Goal: Information Seeking & Learning: Learn about a topic

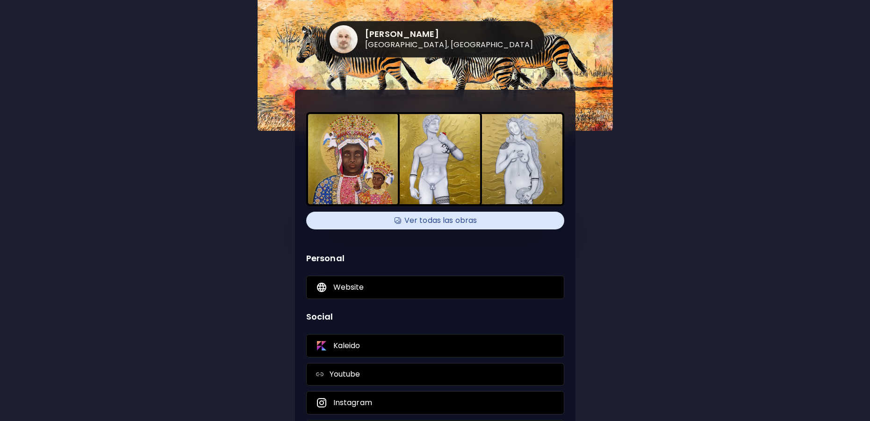
click at [475, 221] on h4 "Ver todas las obras" at bounding box center [435, 221] width 247 height 14
click at [652, 156] on div "Saul Sotelo Mérida, México Ver todas las obras Personal Website Social Kaleido …" at bounding box center [435, 288] width 515 height 577
click at [456, 220] on h4 "Ver todas las obras" at bounding box center [435, 221] width 247 height 14
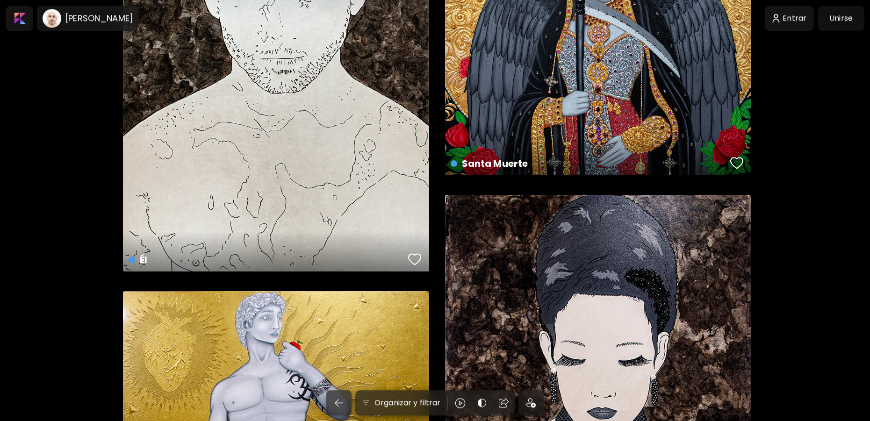
scroll to position [191, 0]
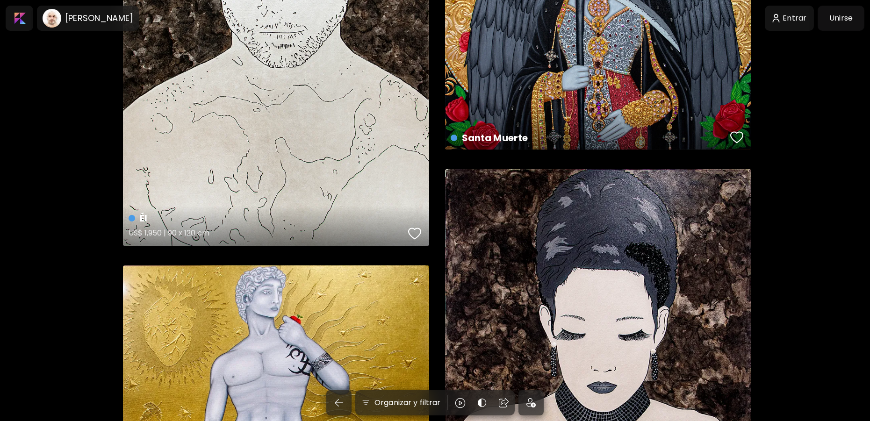
click at [354, 155] on div "Él US$ 1,950 | 90 x 120 cm" at bounding box center [276, 46] width 306 height 400
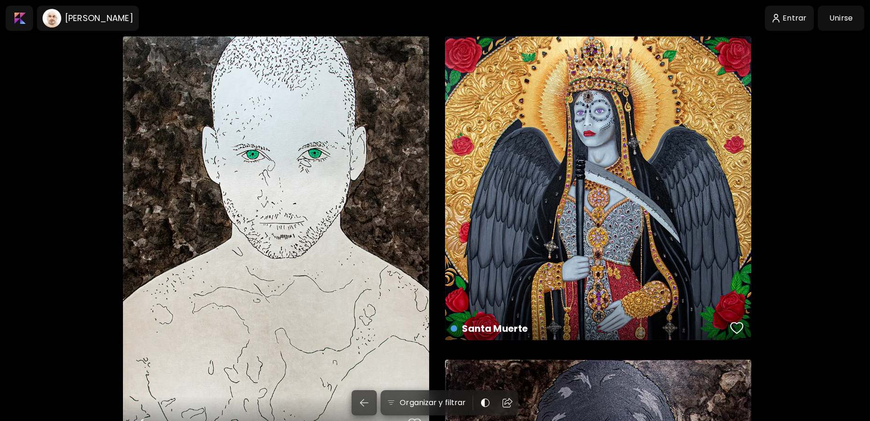
scroll to position [191, 0]
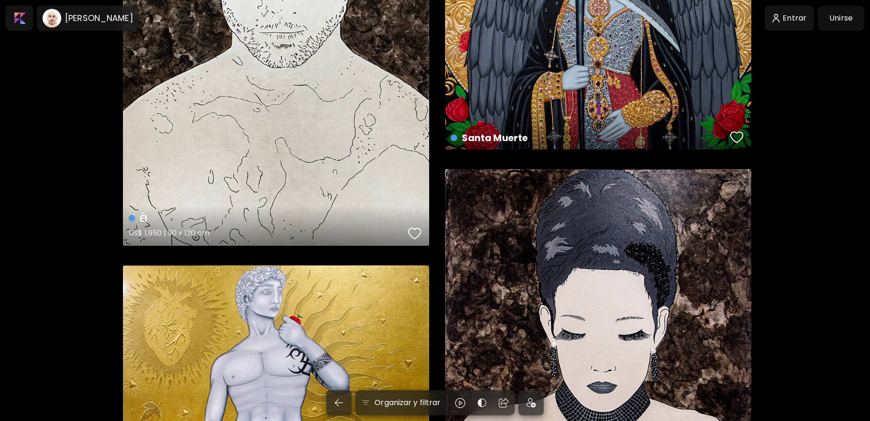
click at [275, 120] on div "Él US$ 1,950 | 90 x 120 cm" at bounding box center [276, 46] width 306 height 400
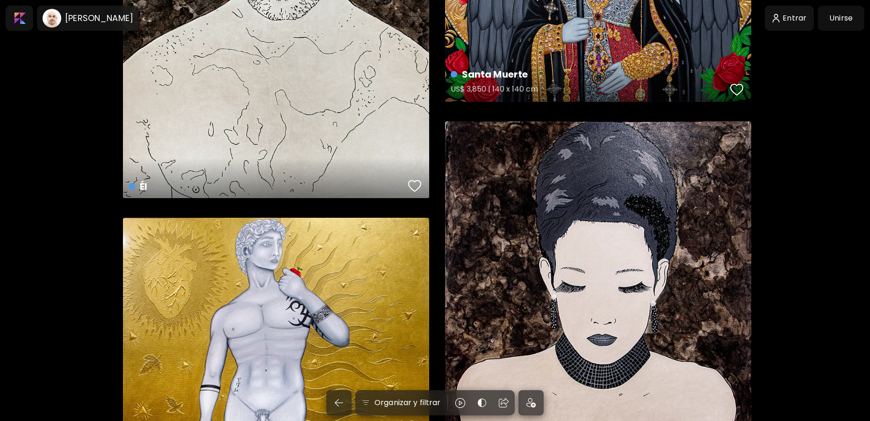
scroll to position [429, 0]
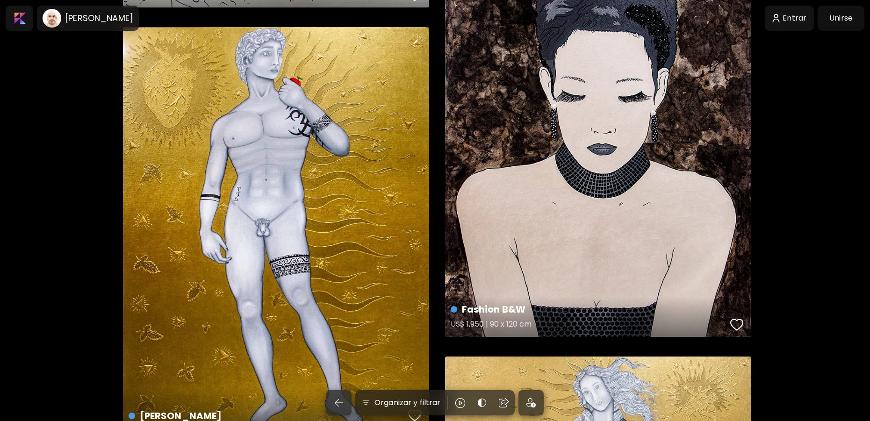
click at [532, 150] on div "Fashion B&W US$ 1,950 | 90 x 120 cm" at bounding box center [598, 134] width 306 height 406
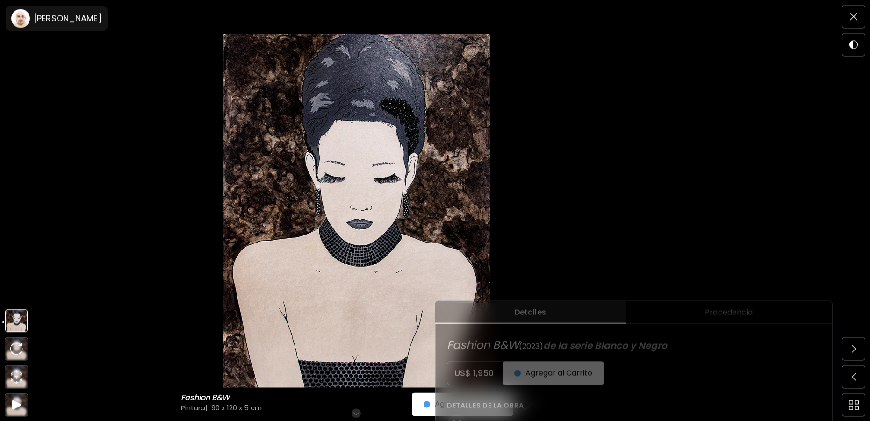
scroll to position [191, 0]
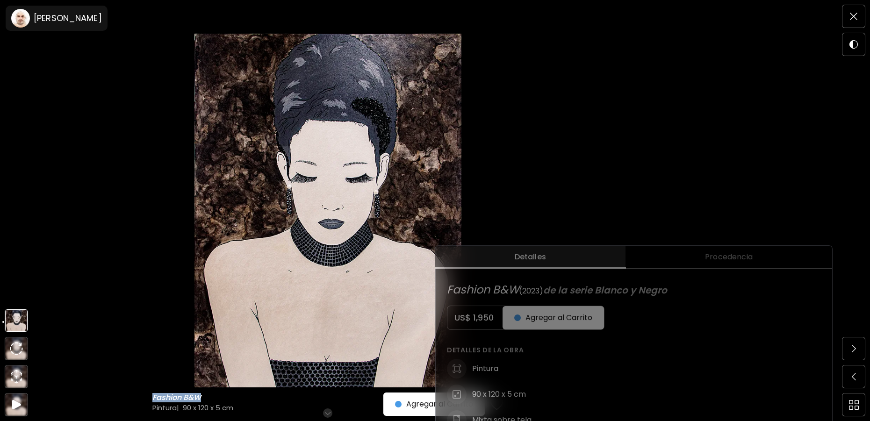
drag, startPoint x: 155, startPoint y: 397, endPoint x: 204, endPoint y: 399, distance: 49.1
click at [203, 399] on h6 "Fashion B&W" at bounding box center [177, 397] width 51 height 9
copy h6 "Fashion B&W"
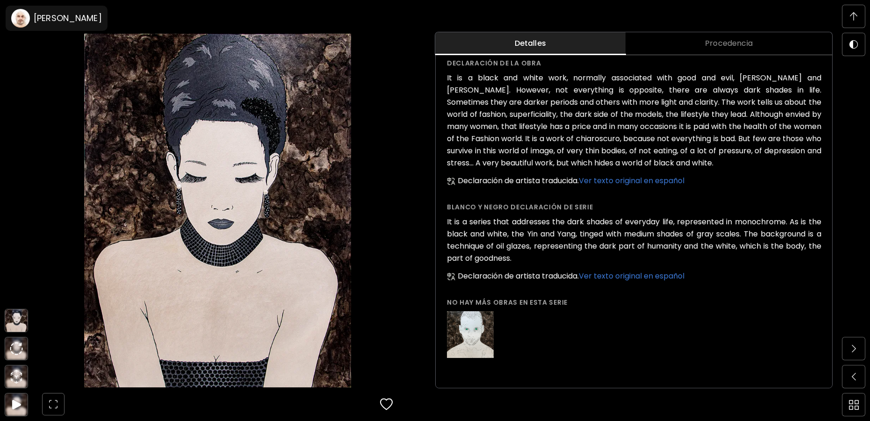
scroll to position [0, 0]
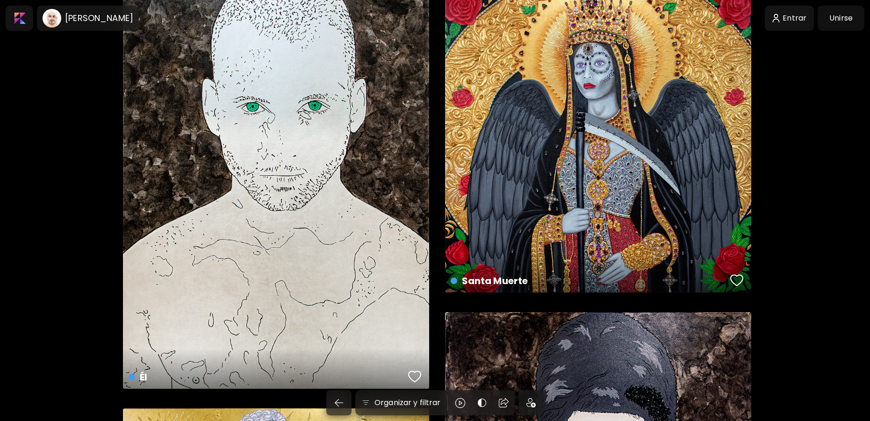
click at [355, 133] on div "Él US$ 1,950 | 90 x 120 cm" at bounding box center [276, 189] width 306 height 400
